Goal: Information Seeking & Learning: Learn about a topic

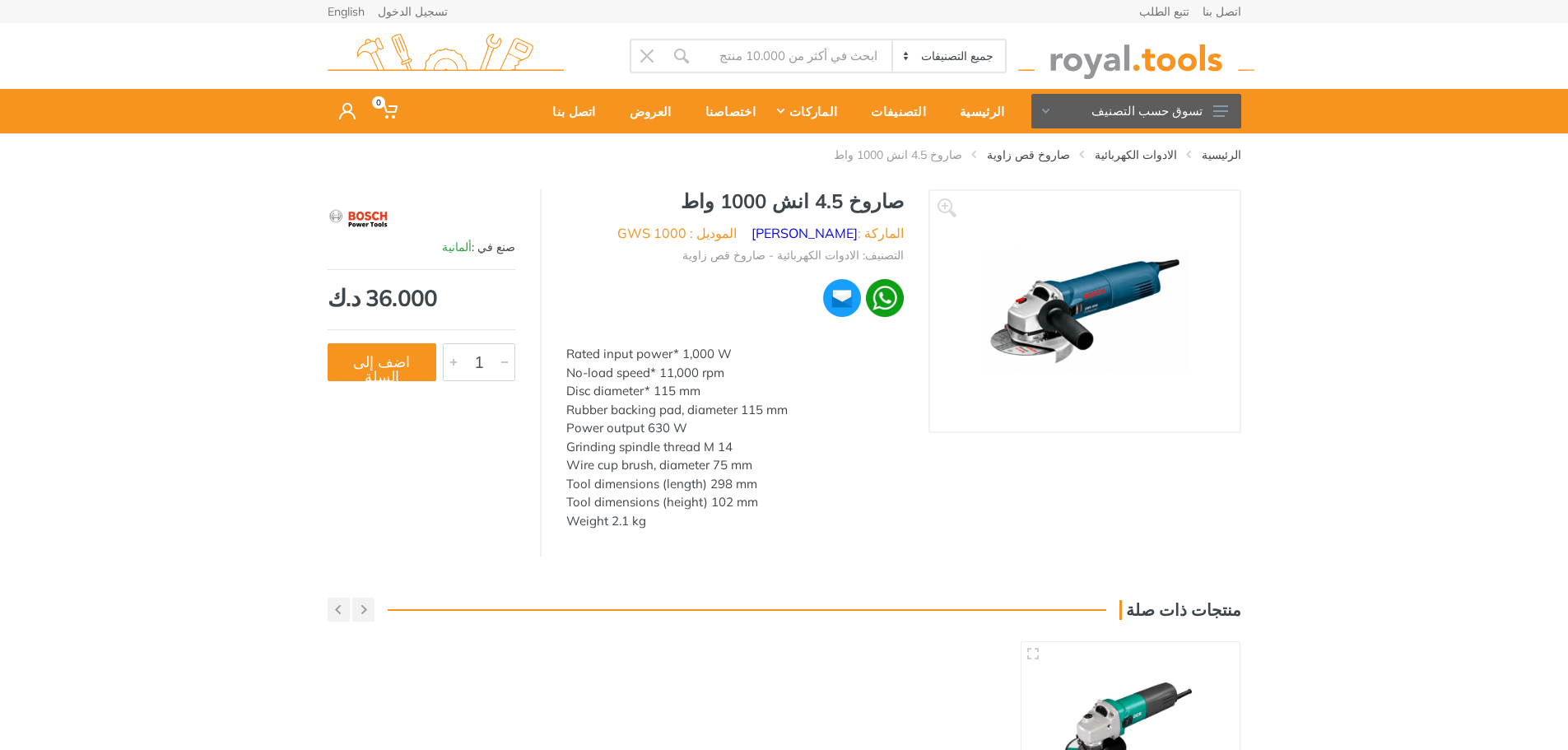
click at [583, 353] on div "Rated input power* 1,000 W No-load speed* 11,000 rpm Disc diameter* 115 mm Rubb…" at bounding box center [735, 437] width 337 height 185
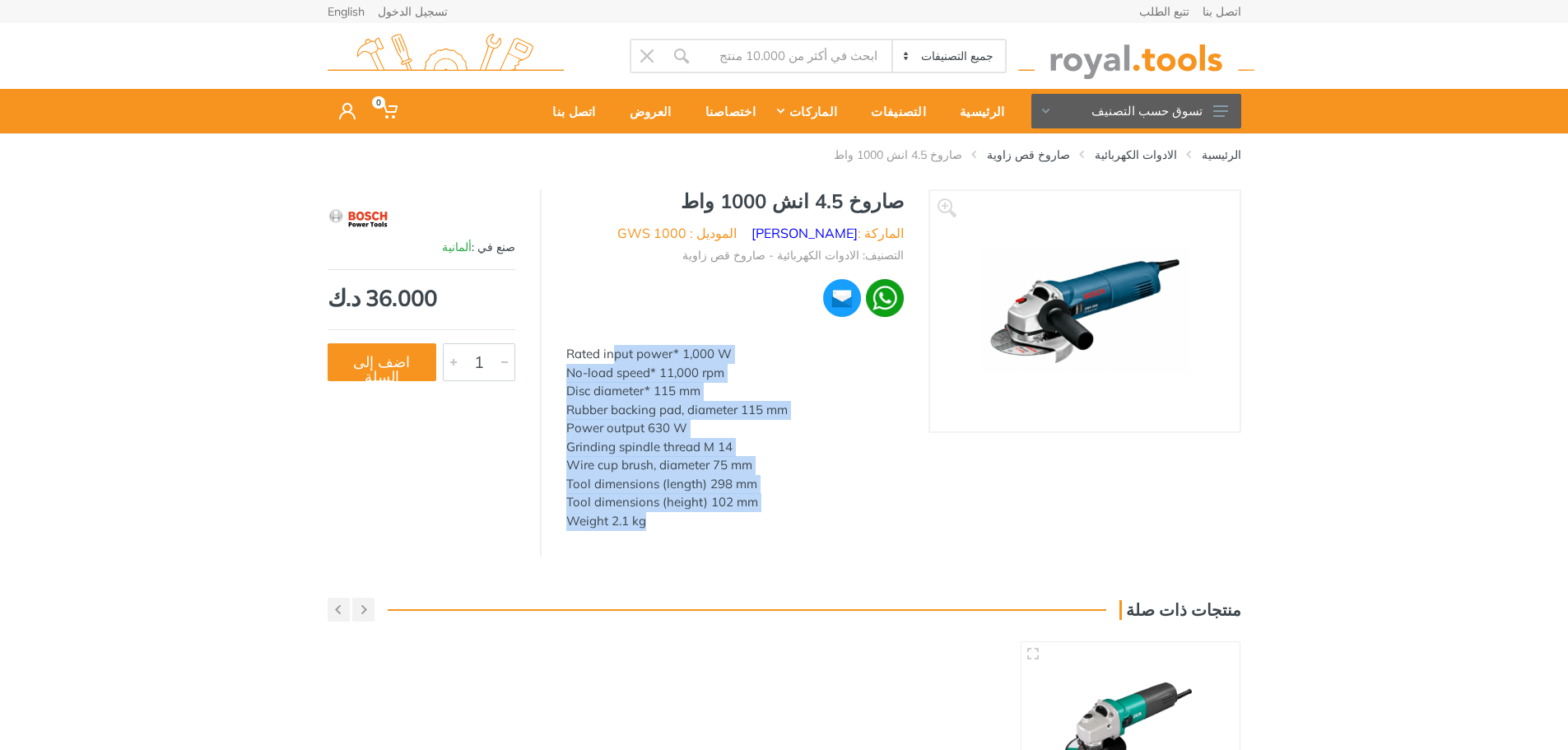
drag, startPoint x: 582, startPoint y: 353, endPoint x: 644, endPoint y: 527, distance: 184.7
click at [644, 527] on div "Rated input power* 1,000 W No-load speed* 11,000 rpm Disc diameter* 115 mm Rubb…" at bounding box center [735, 437] width 337 height 185
click at [664, 492] on div "Rated input power* 1,000 W No-load speed* 11,000 rpm Disc diameter* 115 mm Rubb…" at bounding box center [735, 437] width 337 height 185
drag, startPoint x: 569, startPoint y: 353, endPoint x: 642, endPoint y: 525, distance: 186.9
click at [642, 525] on div "Rated input power* 1,000 W No-load speed* 11,000 rpm Disc diameter* 115 mm Rubb…" at bounding box center [735, 437] width 337 height 185
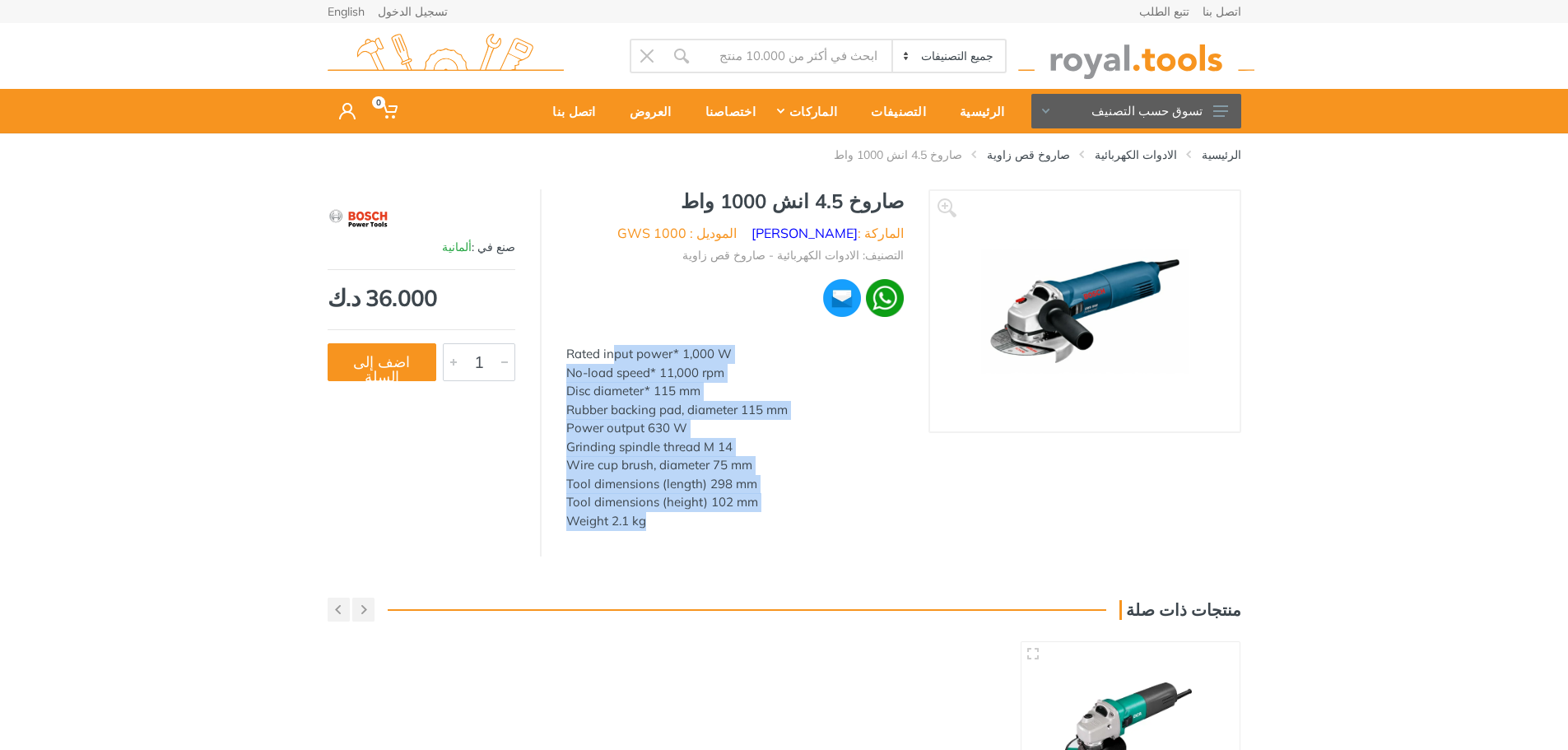
click at [603, 356] on div "Rated input power* 1,000 W No-load speed* 11,000 rpm Disc diameter* 115 mm Rubb…" at bounding box center [735, 437] width 337 height 185
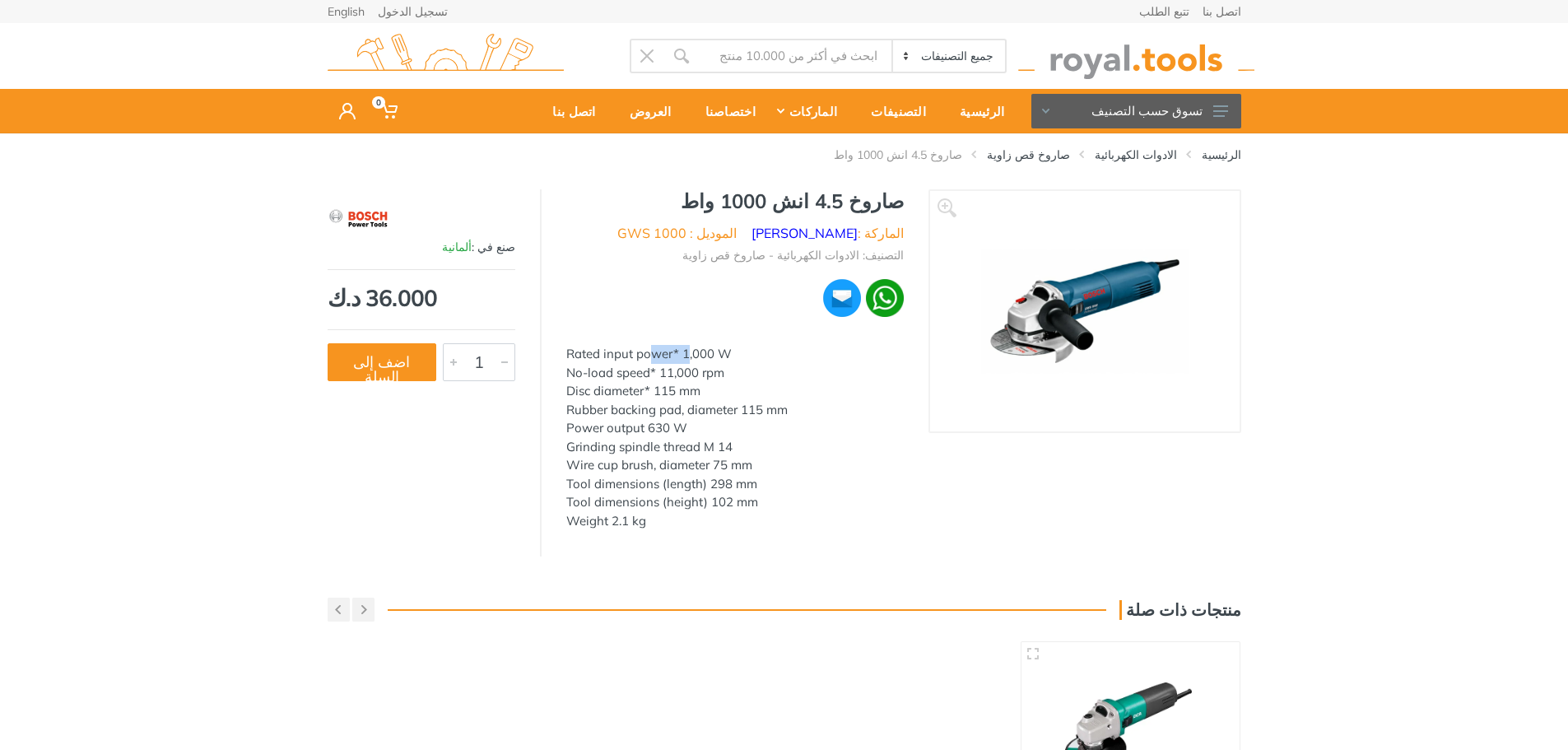
click at [603, 356] on div "Rated input power* 1,000 W No-load speed* 11,000 rpm Disc diameter* 115 mm Rubb…" at bounding box center [735, 437] width 337 height 185
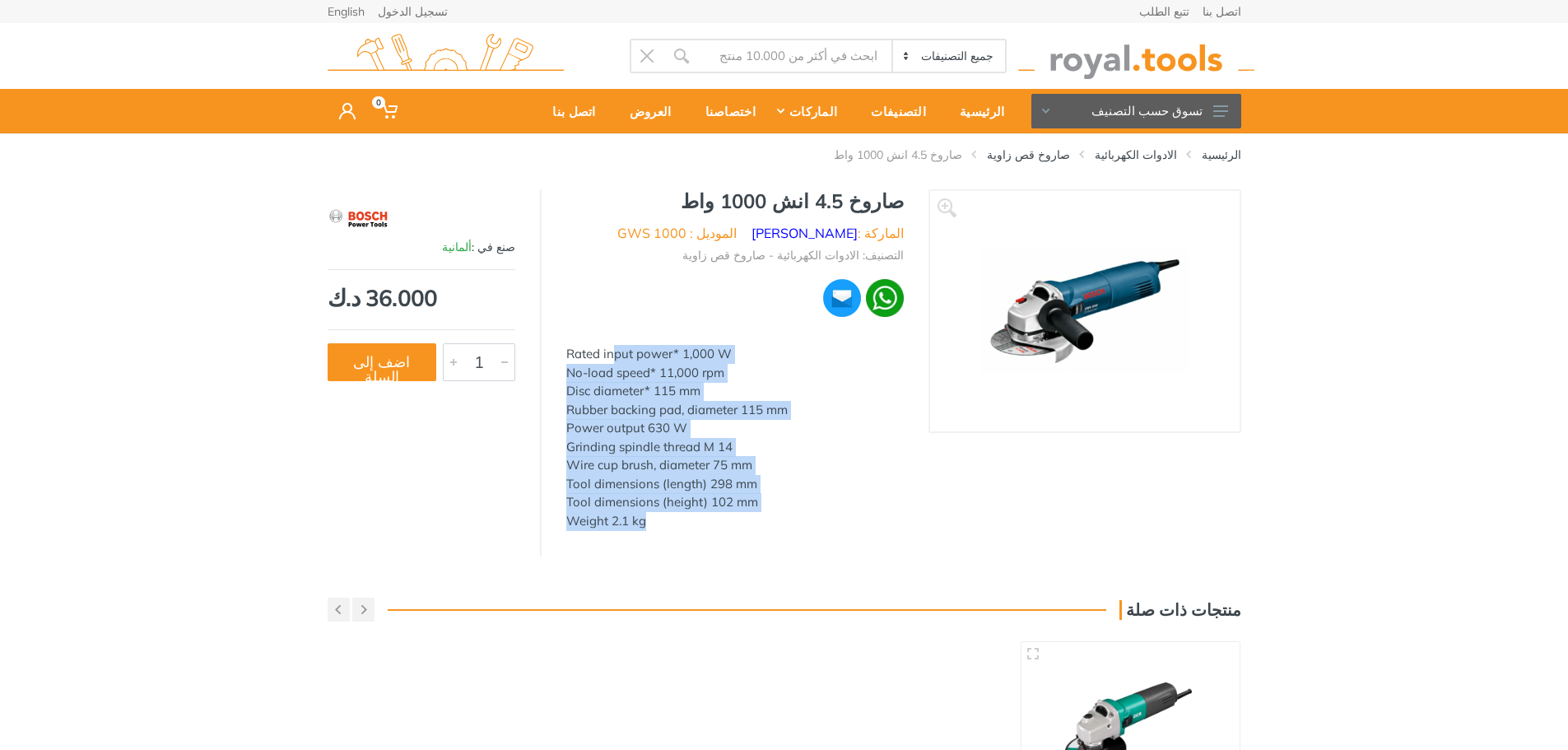
drag, startPoint x: 603, startPoint y: 356, endPoint x: 599, endPoint y: 520, distance: 164.0
click at [599, 520] on div "Rated input power* 1,000 W No-load speed* 11,000 rpm Disc diameter* 115 mm Rubb…" at bounding box center [735, 437] width 337 height 185
click at [614, 520] on div "Rated input power* 1,000 W No-load speed* 11,000 rpm Disc diameter* 115 mm Rubb…" at bounding box center [735, 437] width 337 height 185
drag, startPoint x: 572, startPoint y: 354, endPoint x: 646, endPoint y: 532, distance: 192.8
click at [646, 532] on div "صاروخ 4.5 انش 1000 واط الماركة : [PERSON_NAME] الموديل : GWS 1000 التصنيف: الاد…" at bounding box center [734, 365] width 387 height 351
